Goal: Task Accomplishment & Management: Complete application form

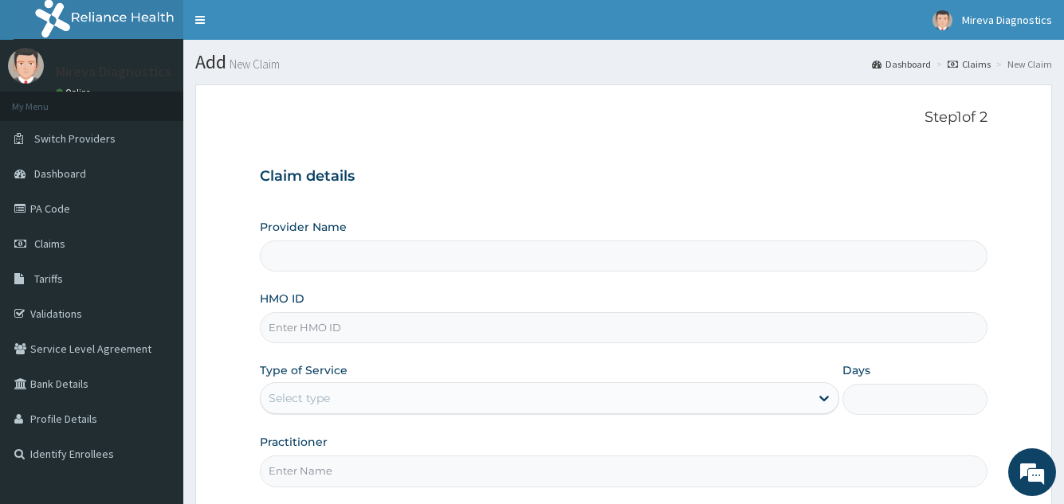
type input "Mireva Medical Services and Diagnostics"
click at [555, 332] on input "HMO ID" at bounding box center [623, 327] width 727 height 31
type input "sfc/10073/c"
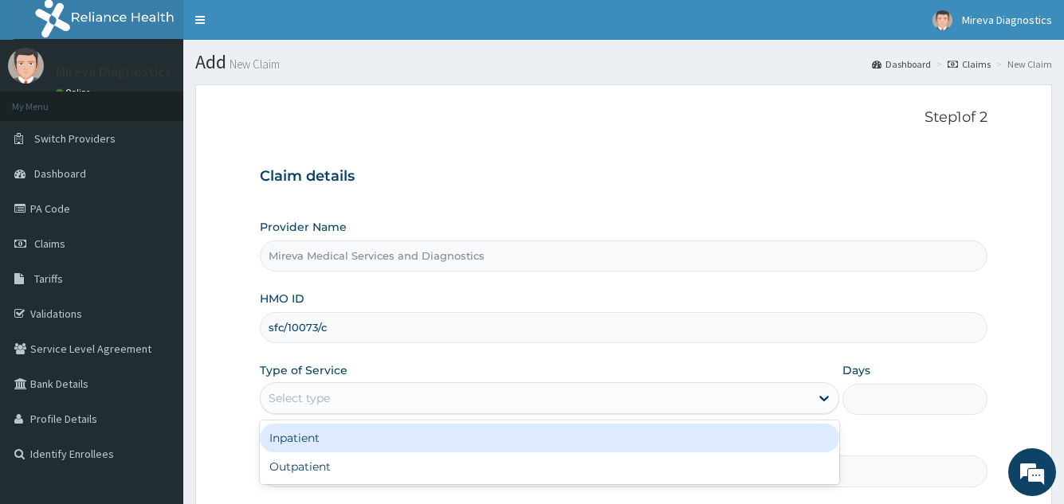
click at [438, 398] on div "Select type" at bounding box center [535, 399] width 548 height 26
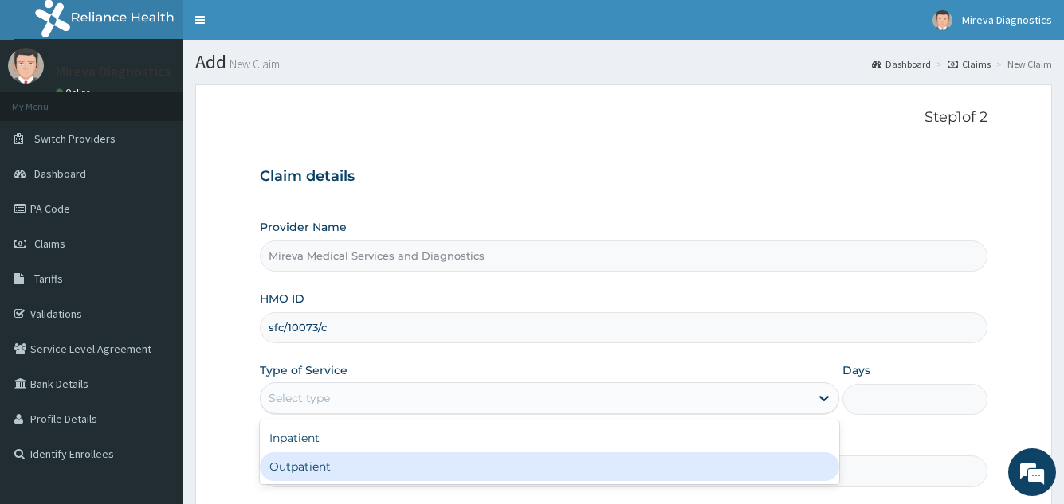
click at [366, 459] on div "Outpatient" at bounding box center [549, 467] width 579 height 29
type input "1"
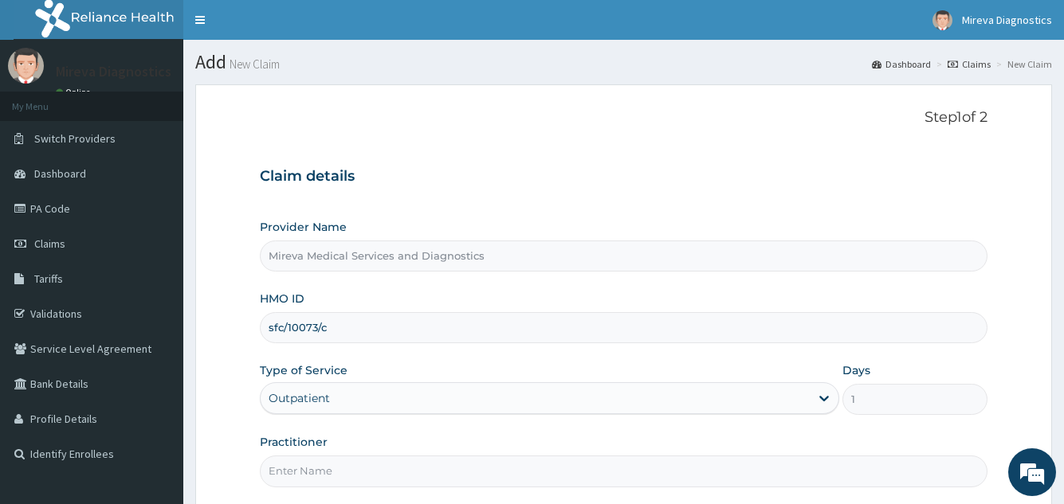
click at [366, 459] on input "Practitioner" at bounding box center [623, 471] width 727 height 31
click at [658, 165] on div "Claim details Provider Name Mireva Medical Services and Diagnostics HMO ID sfc/…" at bounding box center [623, 319] width 727 height 335
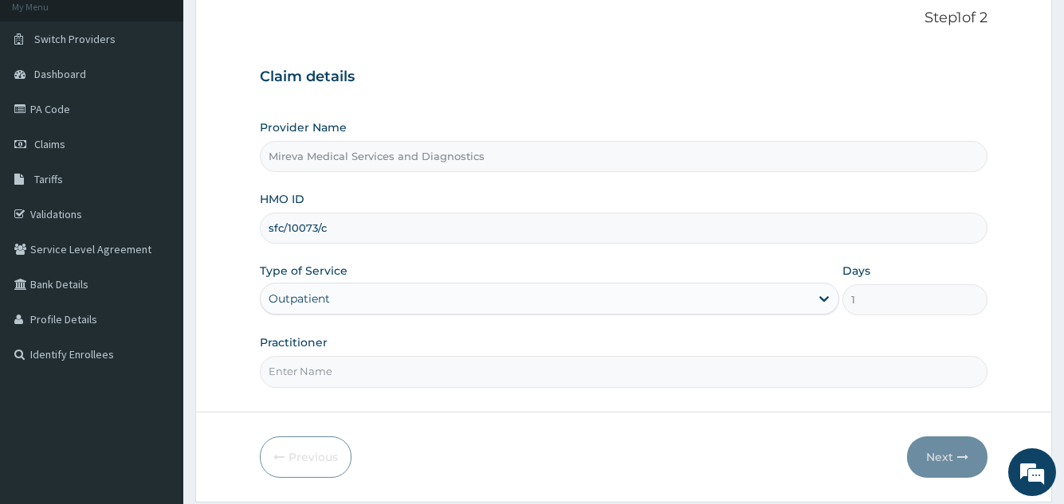
scroll to position [151, 0]
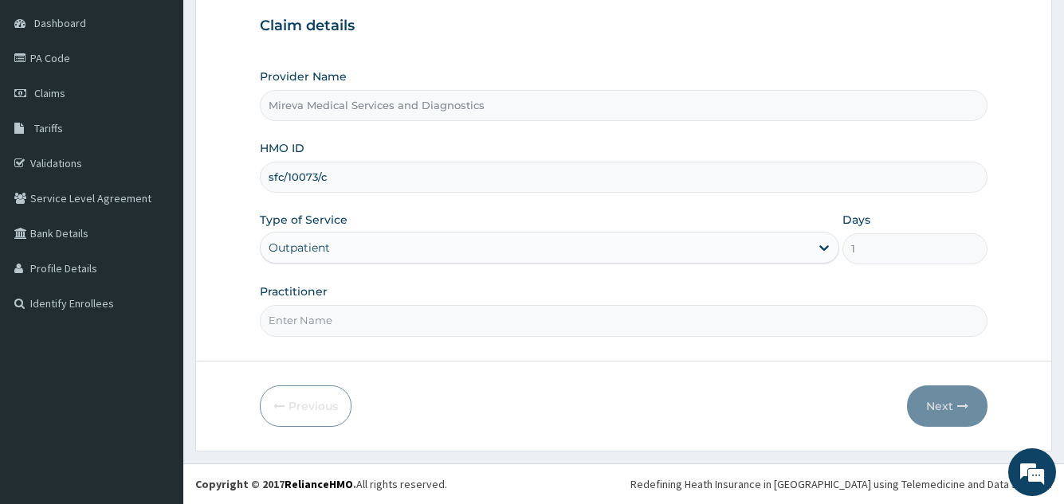
click at [599, 325] on input "Practitioner" at bounding box center [623, 320] width 727 height 31
type input "DR NORA"
click at [938, 402] on button "Next" at bounding box center [947, 406] width 80 height 41
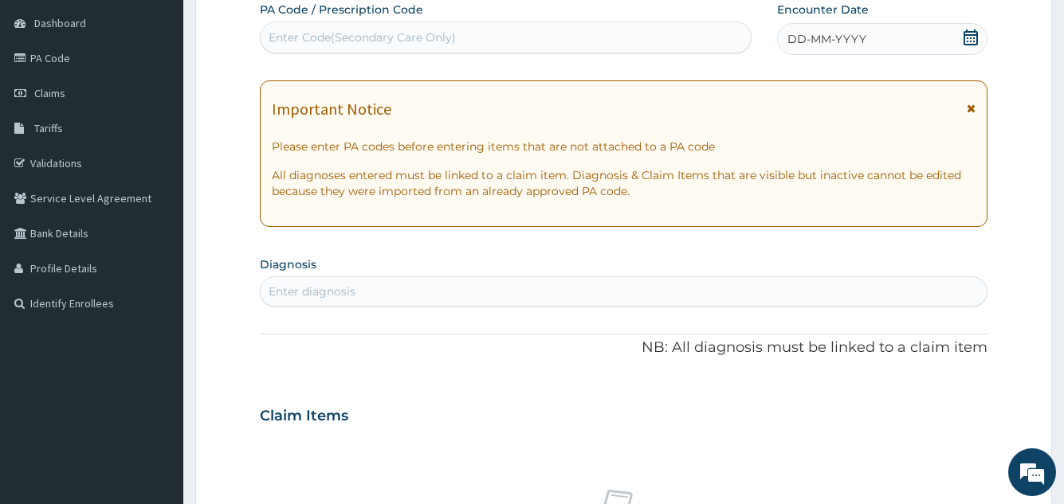
click at [545, 38] on div "Enter Code(Secondary Care Only)" at bounding box center [505, 38] width 489 height 26
paste input "PA/B9B862"
type input "PA/B9B862"
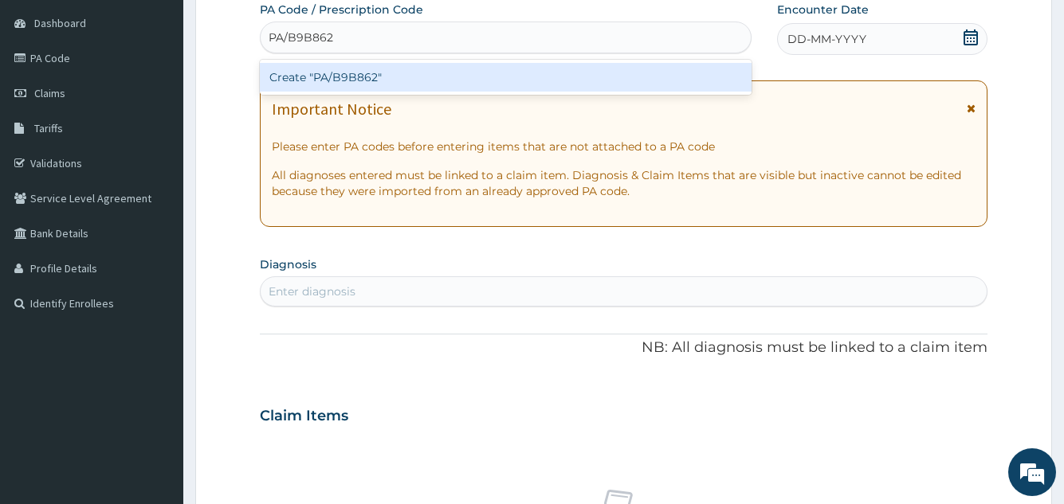
click at [493, 80] on div "Create "PA/B9B862"" at bounding box center [505, 77] width 491 height 29
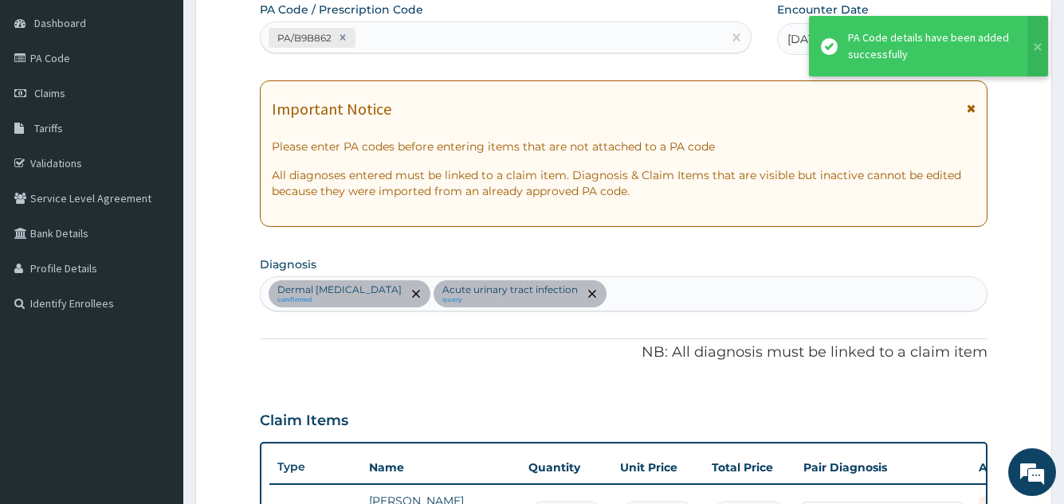
scroll to position [753, 0]
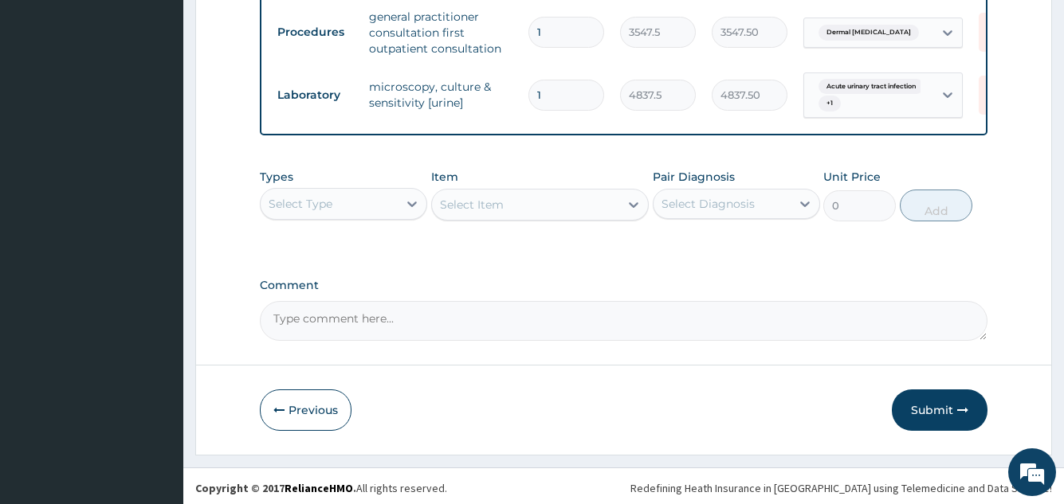
scroll to position [926, 0]
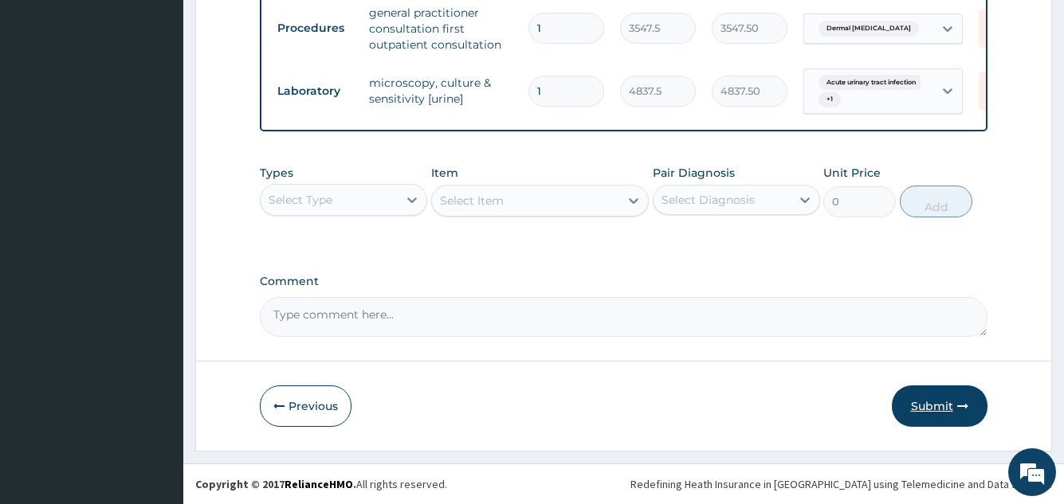
click at [910, 402] on button "Submit" at bounding box center [940, 406] width 96 height 41
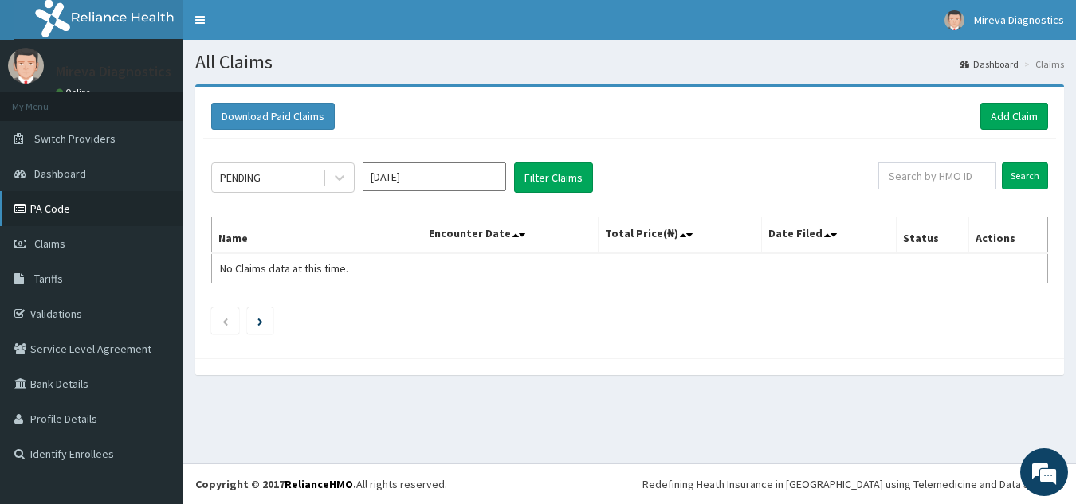
click at [85, 214] on link "PA Code" at bounding box center [91, 208] width 183 height 35
